Goal: Task Accomplishment & Management: Complete application form

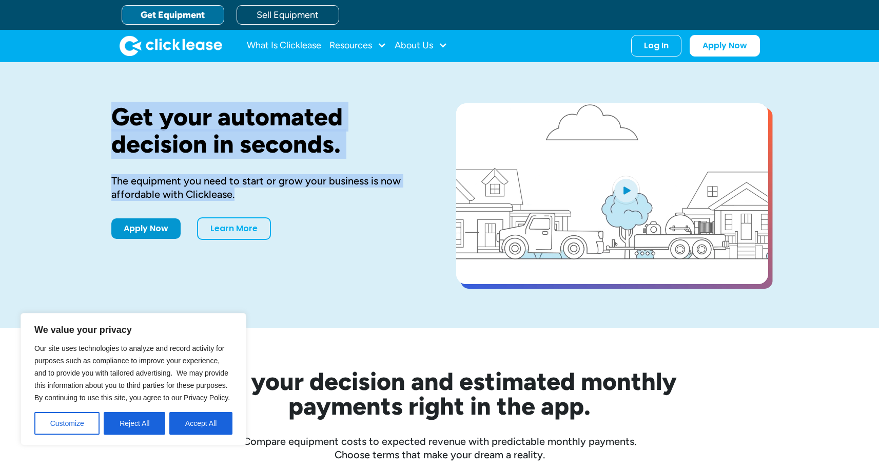
drag, startPoint x: 144, startPoint y: 130, endPoint x: 374, endPoint y: 195, distance: 239.3
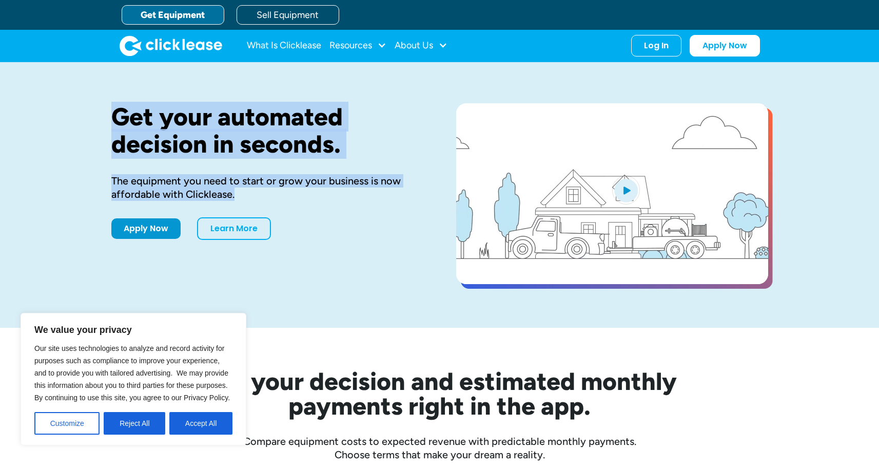
click at [374, 195] on div "Get your automated decision in seconds. The equipment you need to start or grow…" at bounding box center [439, 194] width 879 height 265
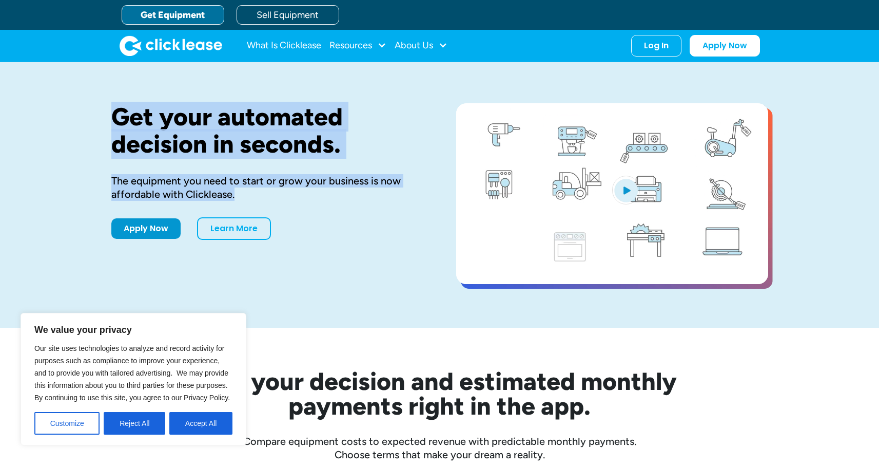
click at [374, 195] on div "The equipment you need to start or grow your business is now affordable with Cl…" at bounding box center [267, 187] width 312 height 27
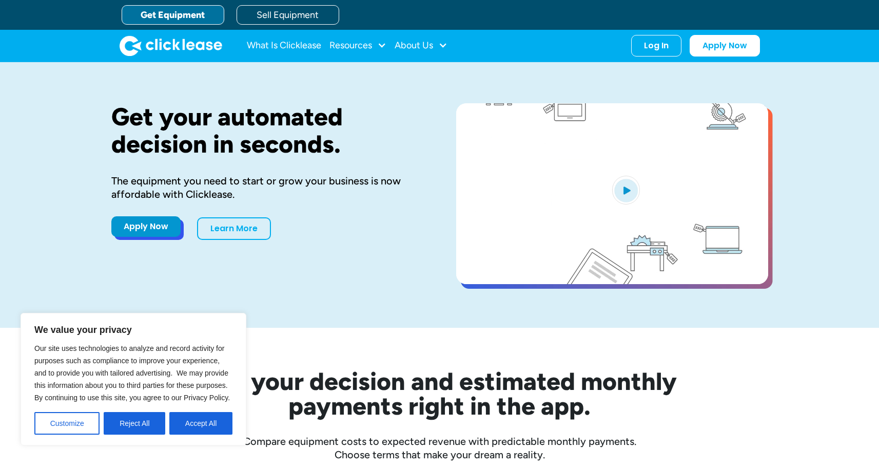
click at [155, 228] on link "Apply Now" at bounding box center [145, 226] width 69 height 21
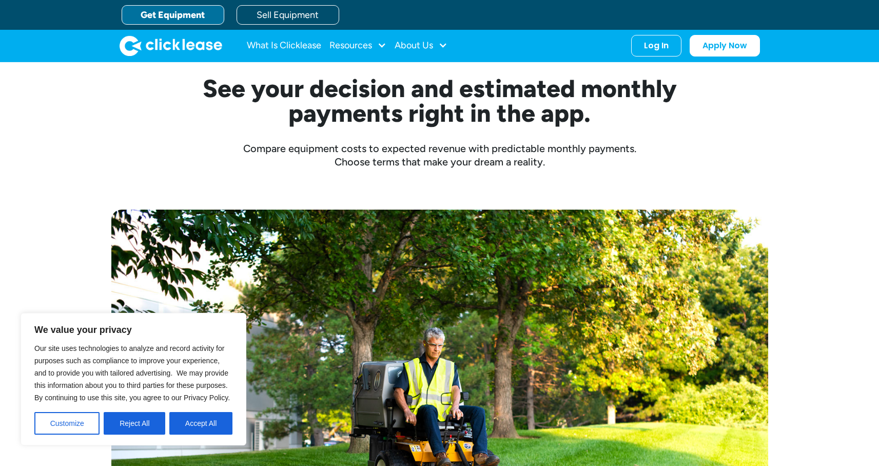
scroll to position [298, 0]
